Goal: Task Accomplishment & Management: Use online tool/utility

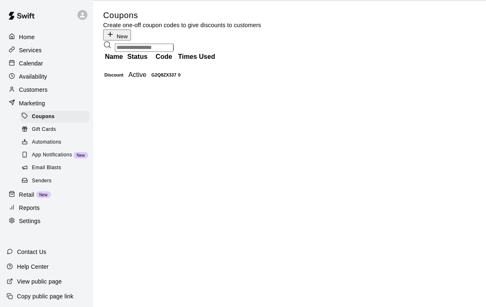
click at [44, 194] on span "New" at bounding box center [43, 193] width 15 height 5
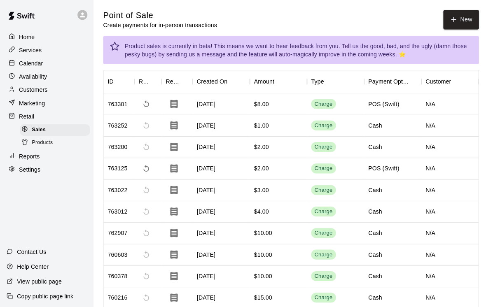
click at [458, 12] on button "New" at bounding box center [458, 19] width 35 height 19
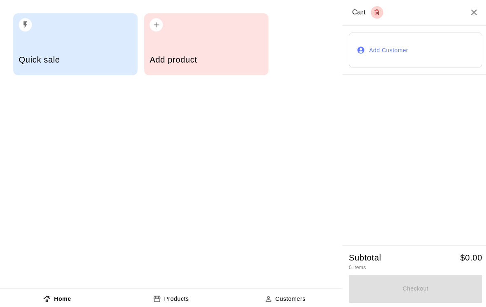
click at [227, 64] on h5 "Add product" at bounding box center [205, 59] width 112 height 11
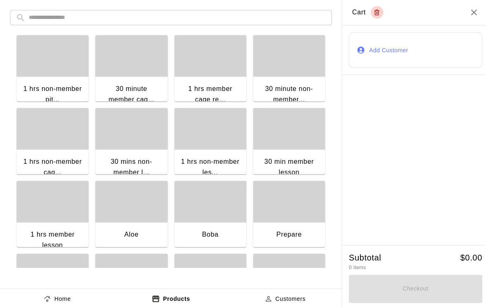
scroll to position [148, 0]
click at [63, 202] on div "button" at bounding box center [52, 199] width 72 height 41
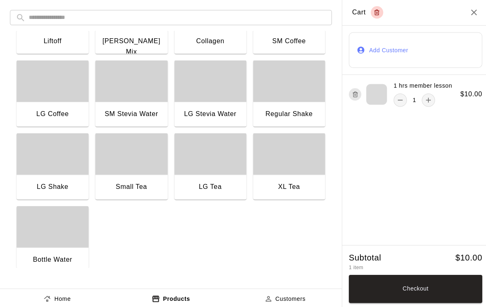
scroll to position [629, 0]
click at [64, 252] on div "Bottle Water" at bounding box center [52, 260] width 72 height 26
click at [412, 298] on button "Checkout" at bounding box center [413, 287] width 133 height 28
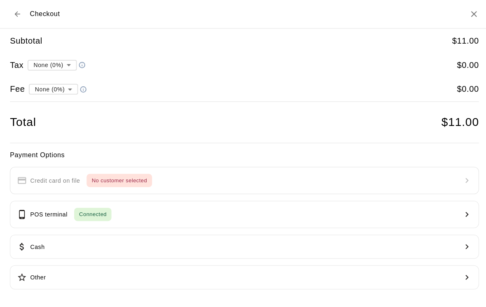
click at [117, 239] on button "Cash" at bounding box center [243, 245] width 466 height 24
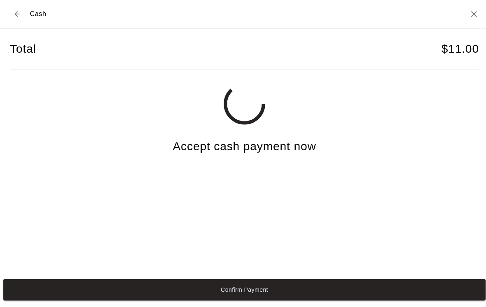
click at [110, 299] on button "Confirm Payment" at bounding box center [242, 288] width 479 height 21
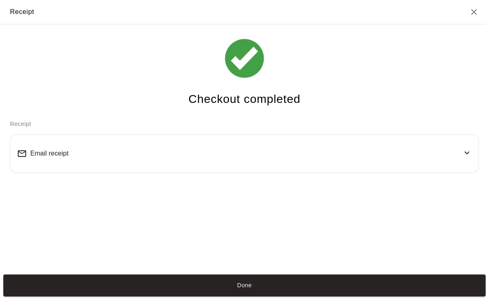
click at [345, 294] on button "Done" at bounding box center [242, 283] width 479 height 21
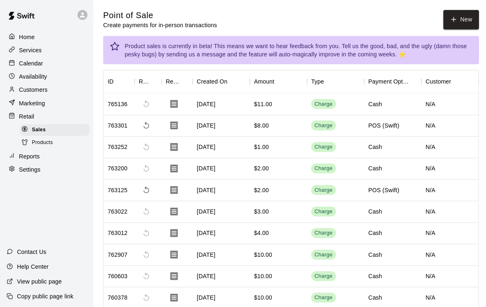
click at [459, 22] on button "New" at bounding box center [458, 19] width 35 height 19
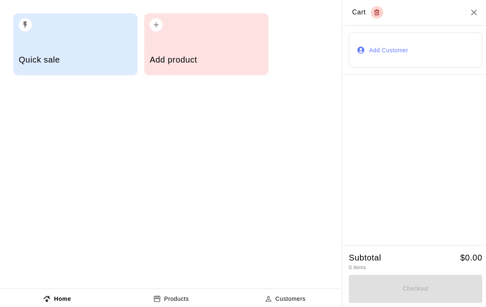
click at [166, 58] on h5 "Add product" at bounding box center [205, 59] width 112 height 11
